Goal: Communication & Community: Answer question/provide support

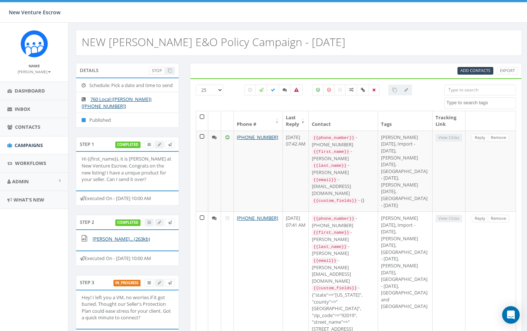
select select
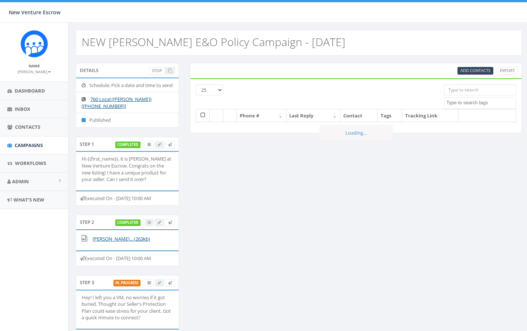
select select
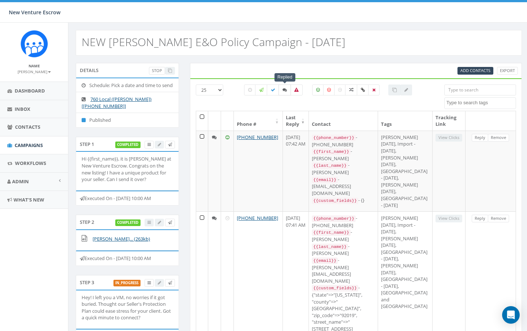
click at [286, 91] on icon at bounding box center [284, 90] width 4 height 4
checkbox input "true"
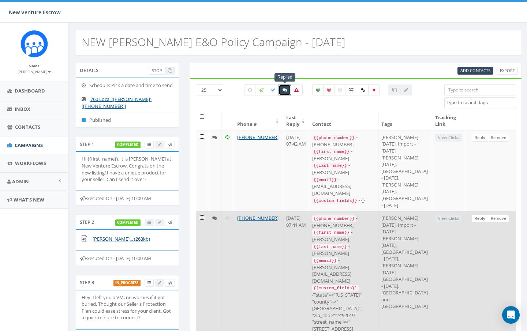
click at [479, 222] on link "Reply" at bounding box center [480, 219] width 16 height 8
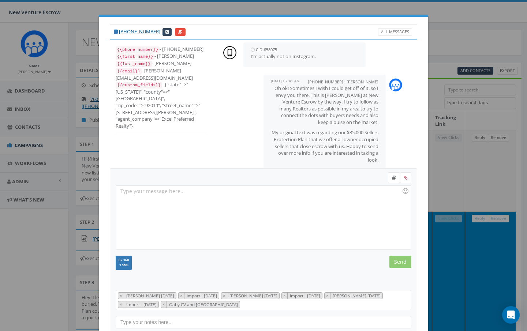
scroll to position [111, 0]
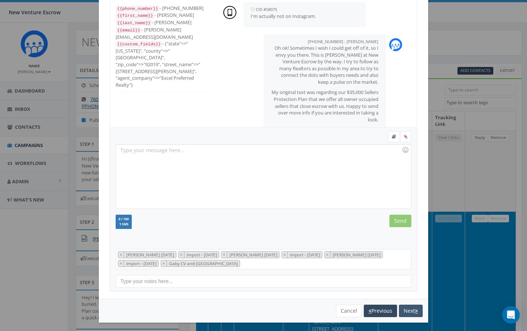
click at [409, 309] on button "Next" at bounding box center [411, 311] width 24 height 12
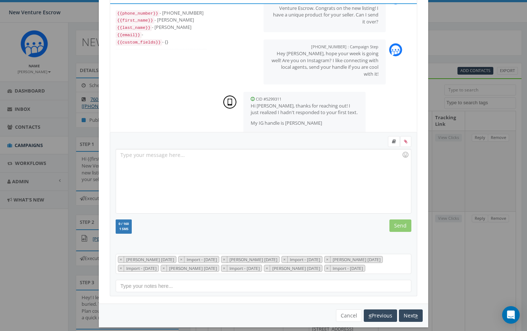
scroll to position [133, 0]
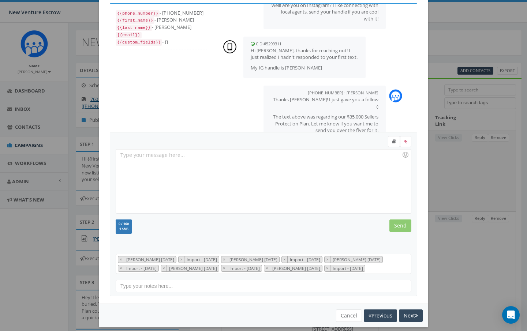
click at [409, 310] on button "Next" at bounding box center [411, 316] width 24 height 12
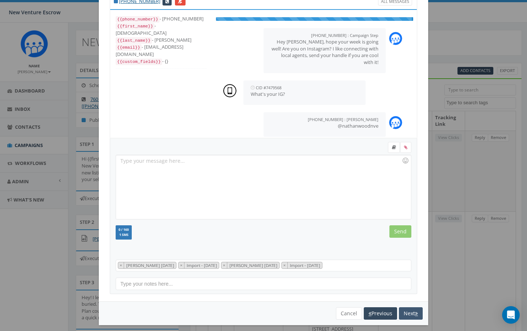
scroll to position [42, 0]
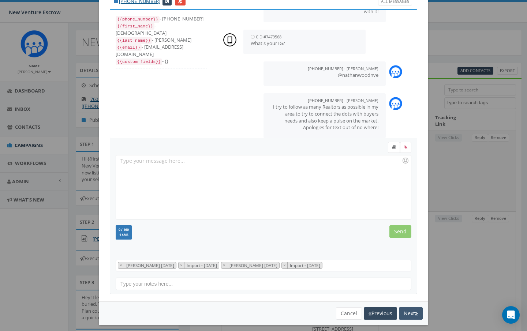
click at [409, 309] on button "Next" at bounding box center [411, 313] width 24 height 12
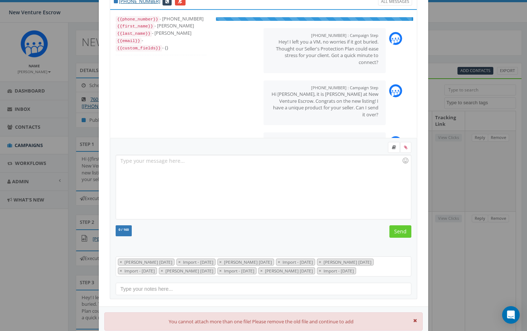
scroll to position [61, 0]
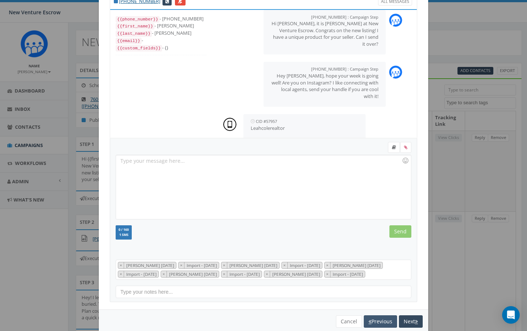
click at [374, 320] on button "Previous" at bounding box center [380, 321] width 33 height 12
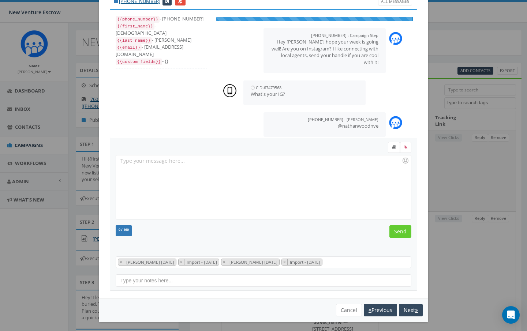
scroll to position [42, 0]
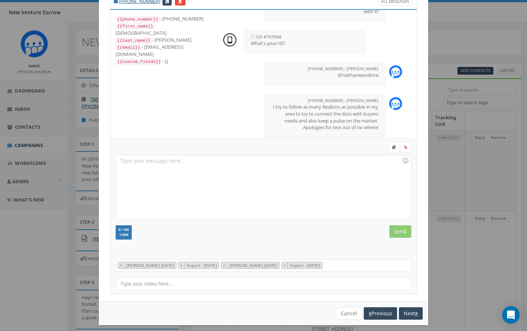
click at [374, 320] on div "You cannot attach more than one file! Please remove the old file and continue t…" at bounding box center [263, 313] width 329 height 24
click at [382, 313] on button "Previous" at bounding box center [380, 313] width 33 height 12
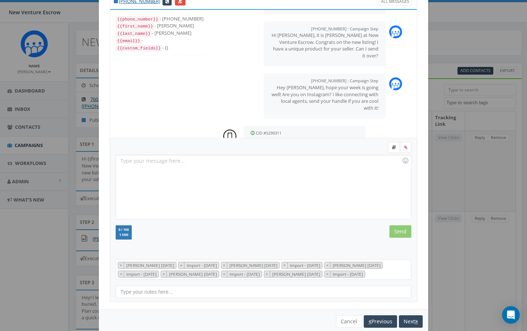
scroll to position [133, 0]
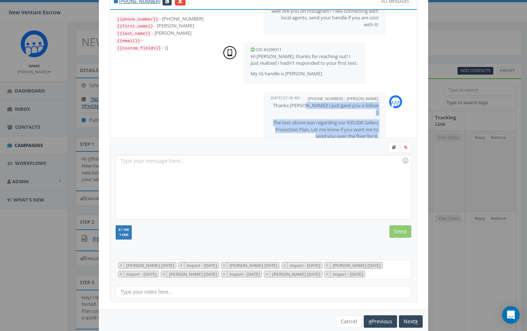
drag, startPoint x: 324, startPoint y: 94, endPoint x: 379, endPoint y: 121, distance: 60.6
click at [379, 121] on div "+17605399002 : Nathan Wood August 12, 2025 07:38 AM Thanks Mary! I just gave yo…" at bounding box center [324, 118] width 122 height 55
copy span "I just gave you a follow :) The text above was regarding our $35,000 Sellers Pr…"
click at [415, 319] on icon "button" at bounding box center [416, 321] width 3 height 5
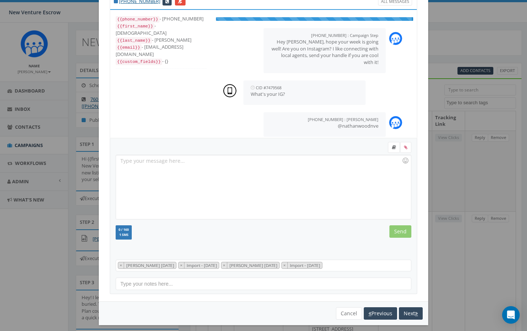
scroll to position [42, 0]
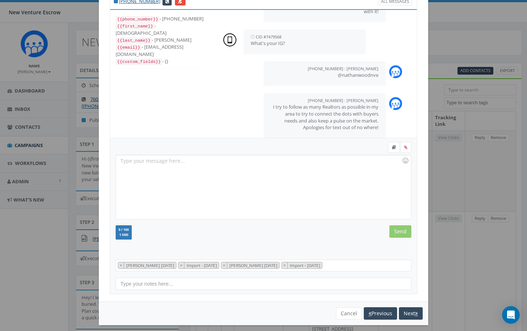
click at [415, 319] on div "You cannot attach more than one file! Please remove the old file and continue t…" at bounding box center [263, 313] width 329 height 24
click at [413, 313] on button "Next" at bounding box center [411, 313] width 24 height 12
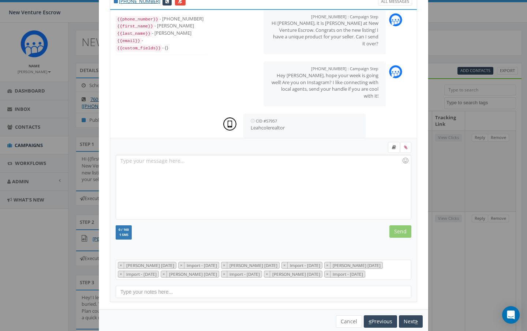
scroll to position [61, 0]
click at [167, 161] on div at bounding box center [263, 187] width 295 height 64
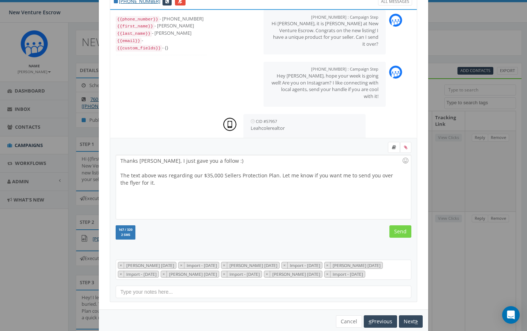
click at [396, 230] on input "Send" at bounding box center [400, 231] width 22 height 12
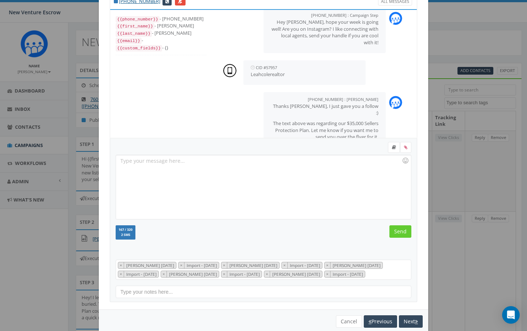
scroll to position [116, 0]
